Goal: Task Accomplishment & Management: Manage account settings

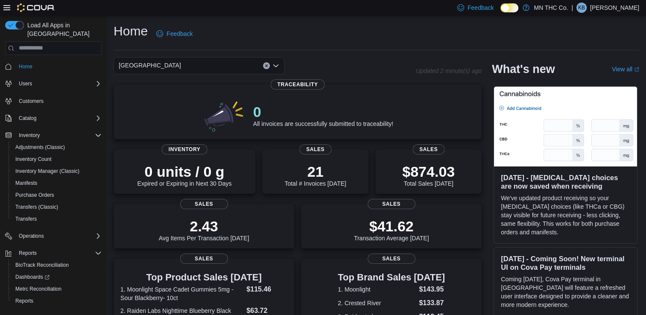
click at [605, 3] on div "| KB Kiara Brown" at bounding box center [605, 8] width 68 height 10
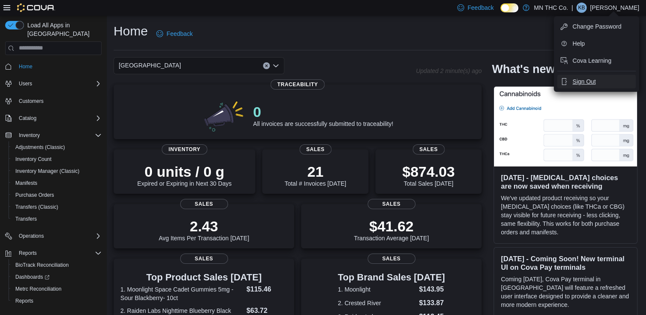
click at [584, 80] on span "Sign Out" at bounding box center [583, 81] width 23 height 9
